Goal: Information Seeking & Learning: Learn about a topic

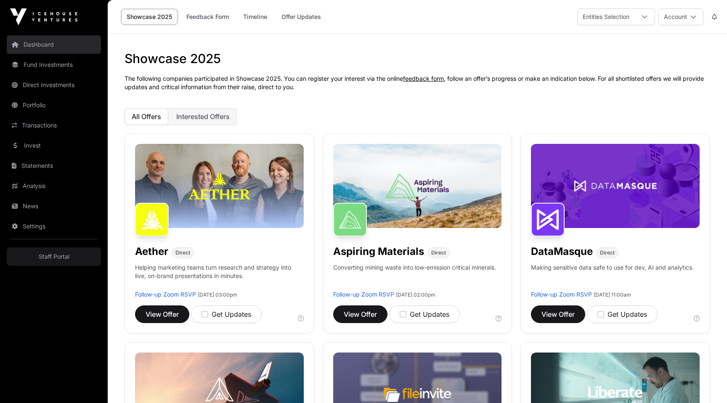
click at [51, 45] on link "Dashboard" at bounding box center [54, 44] width 94 height 19
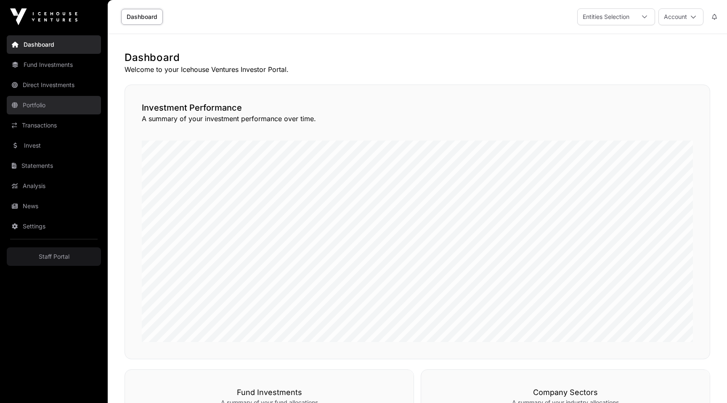
click at [35, 103] on link "Portfolio" at bounding box center [54, 105] width 94 height 19
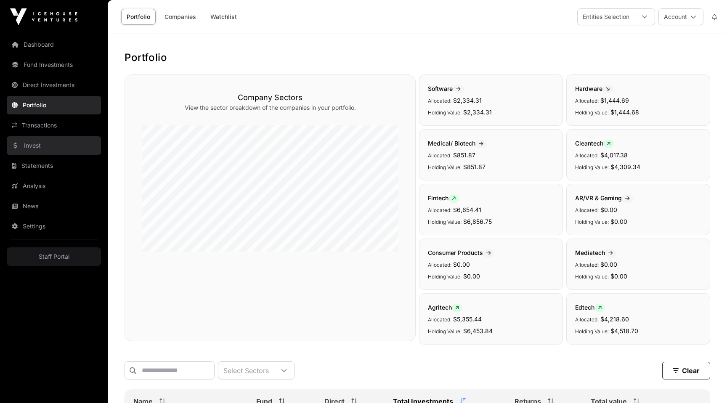
click at [36, 145] on link "Invest" at bounding box center [54, 145] width 94 height 19
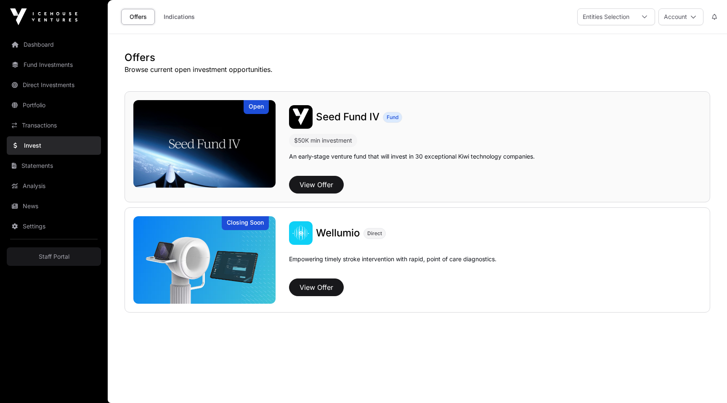
click at [228, 159] on img at bounding box center [204, 143] width 142 height 87
